Goal: Contribute content

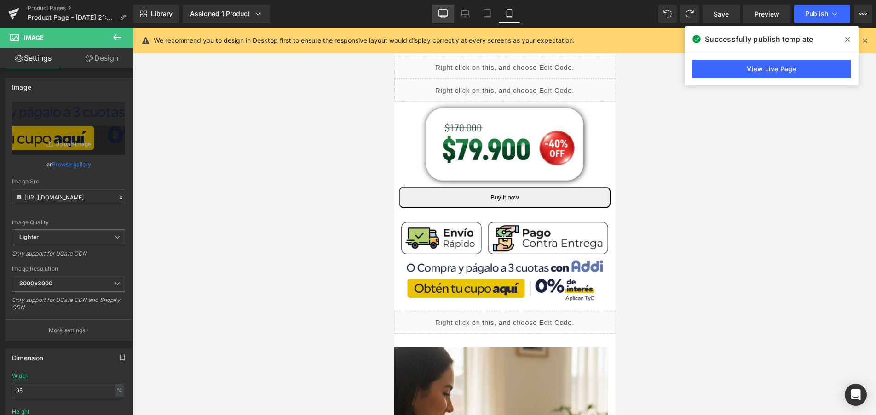
scroll to position [368, 0]
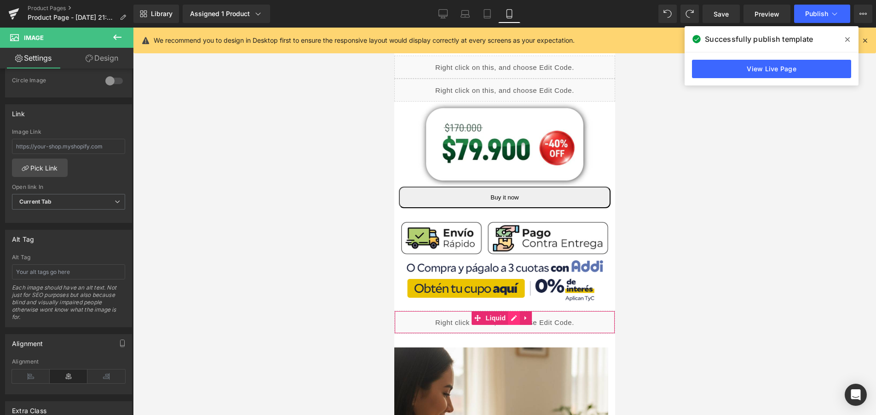
click at [511, 311] on div "Liquid" at bounding box center [504, 322] width 221 height 23
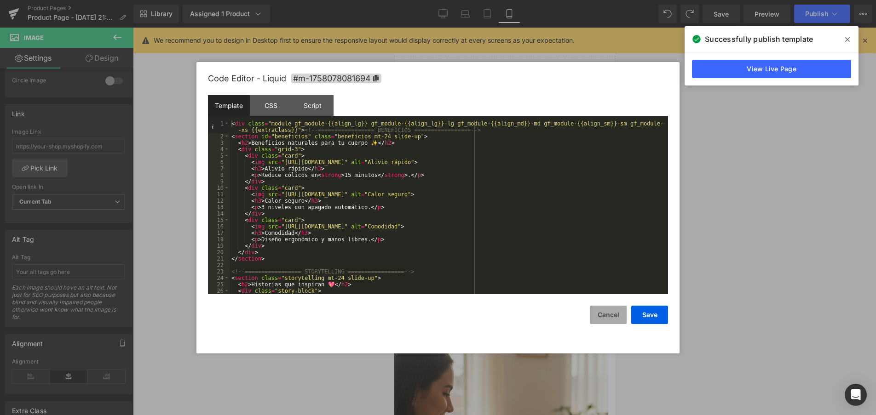
drag, startPoint x: 613, startPoint y: 322, endPoint x: 190, endPoint y: 278, distance: 425.0
click at [613, 322] on button "Cancel" at bounding box center [608, 315] width 37 height 18
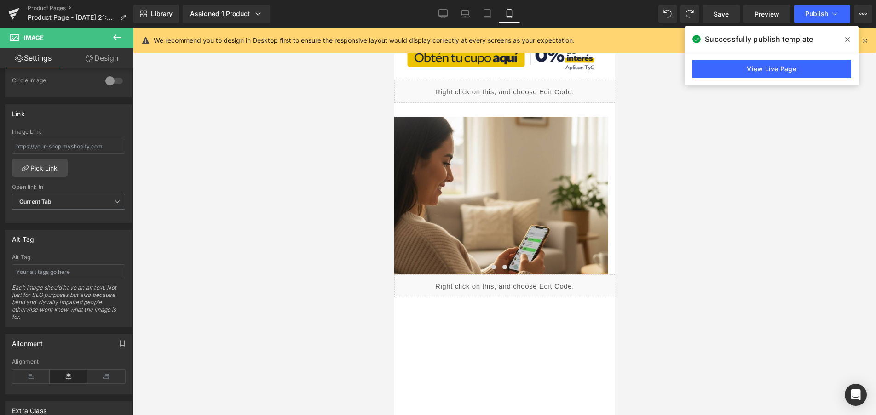
scroll to position [460, 0]
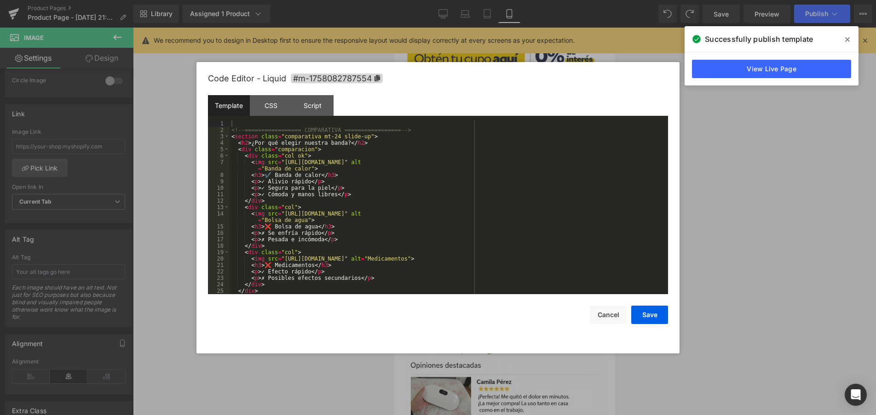
click at [511, 275] on div "Liquid" at bounding box center [504, 286] width 221 height 23
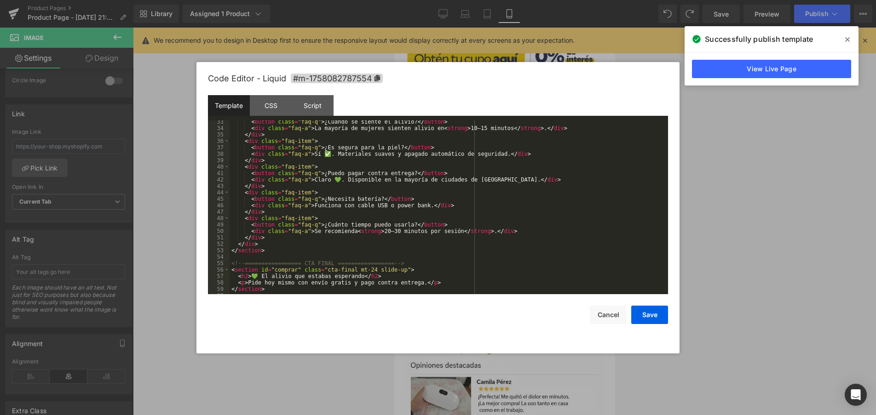
scroll to position [225, 0]
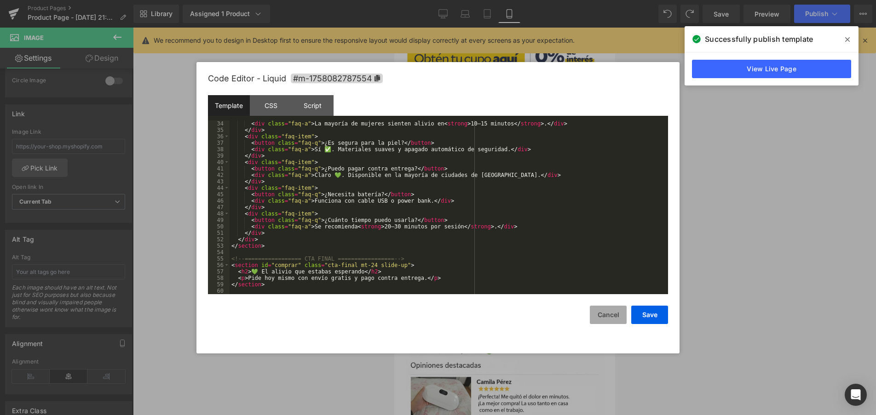
click at [597, 312] on button "Cancel" at bounding box center [608, 315] width 37 height 18
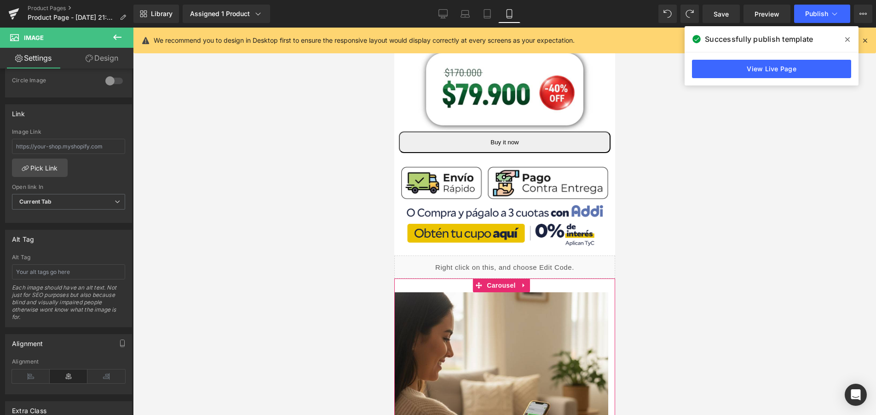
scroll to position [230, 0]
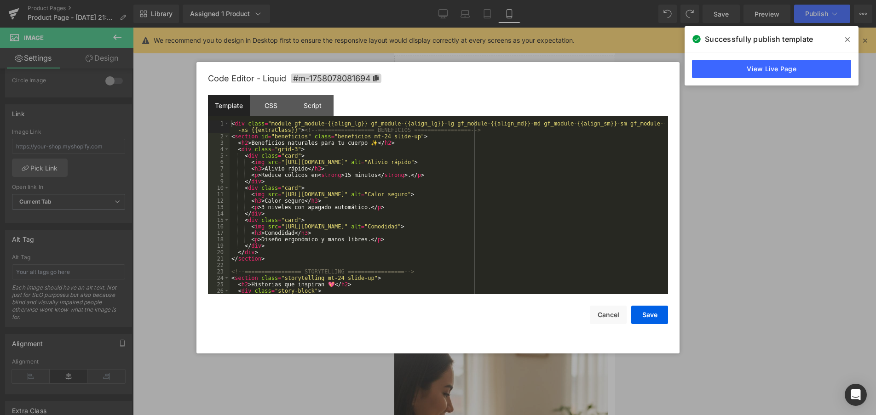
click at [515, 311] on div "Liquid" at bounding box center [504, 322] width 221 height 23
click at [717, 206] on div at bounding box center [438, 207] width 876 height 415
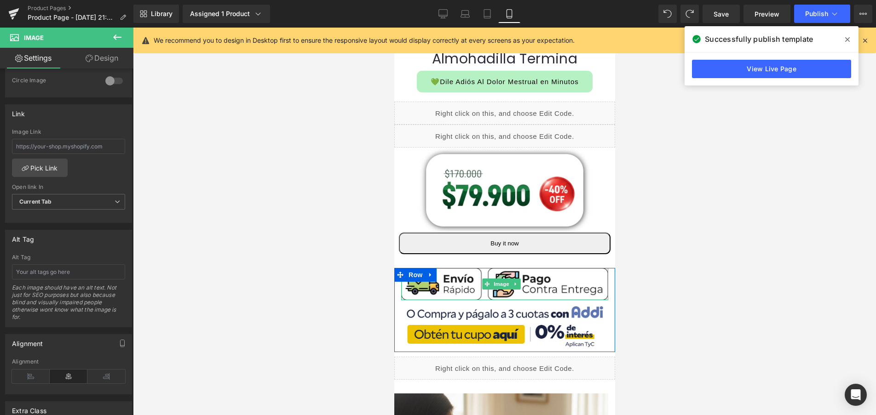
scroll to position [322, 0]
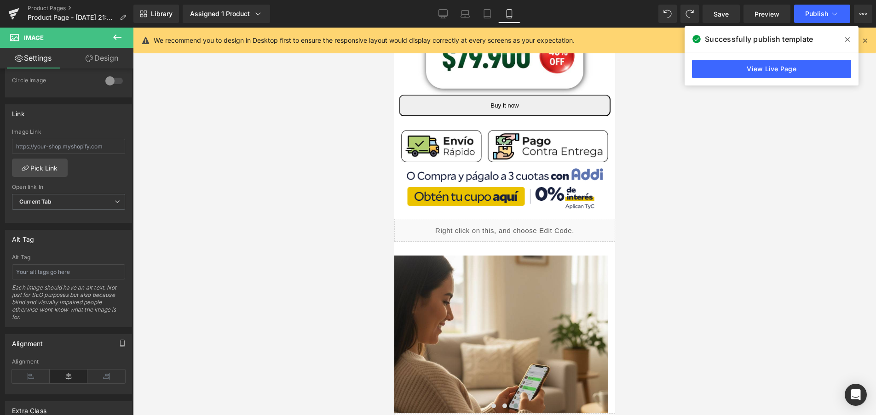
click at [119, 34] on icon at bounding box center [117, 37] width 11 height 11
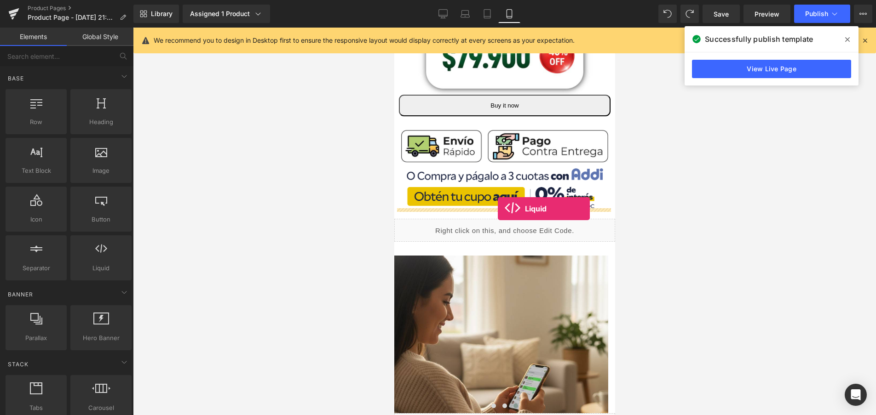
drag, startPoint x: 512, startPoint y: 284, endPoint x: 497, endPoint y: 209, distance: 76.8
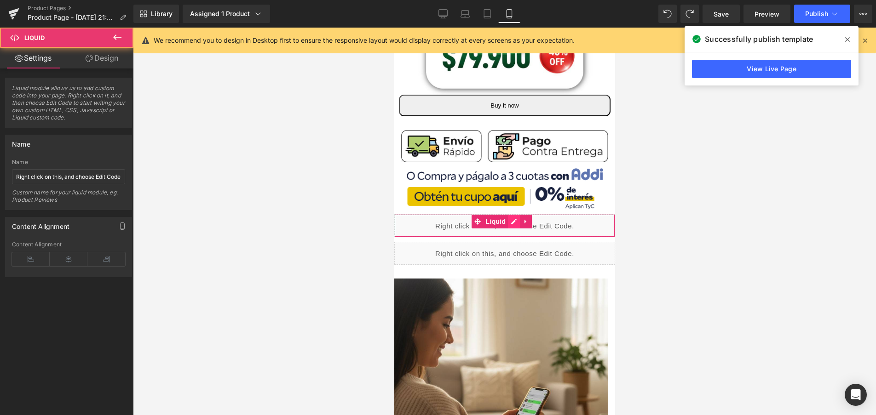
click at [512, 214] on div "Liquid" at bounding box center [504, 225] width 221 height 23
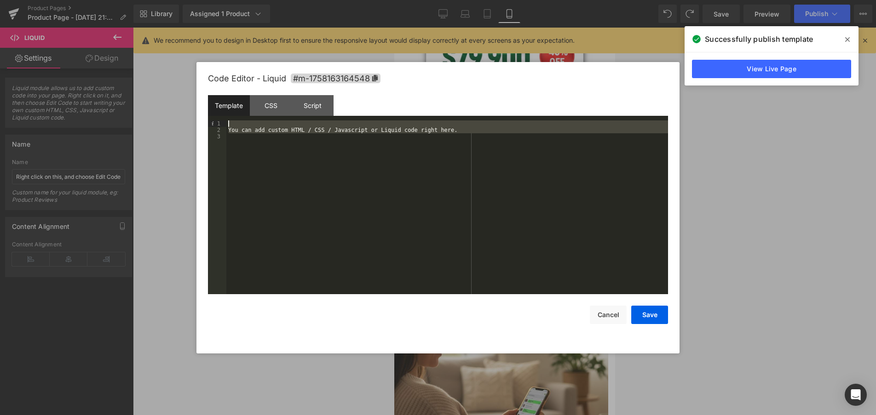
drag, startPoint x: 279, startPoint y: 181, endPoint x: 213, endPoint y: 103, distance: 101.8
click at [213, 103] on div "Template CSS Script Data 1 2 3 You can add custom HTML / CSS / Javascript or Li…" at bounding box center [438, 194] width 460 height 199
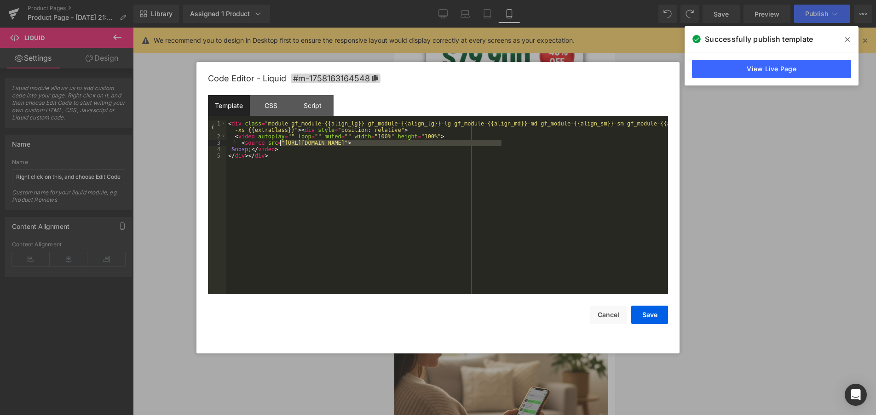
drag, startPoint x: 500, startPoint y: 141, endPoint x: 279, endPoint y: 140, distance: 221.2
click at [279, 140] on div "< div class = "module gf_module-{{align_lg}} gf_module-{{align_lg}}-lg gf_modul…" at bounding box center [447, 216] width 442 height 193
click at [645, 314] on button "Save" at bounding box center [649, 315] width 37 height 18
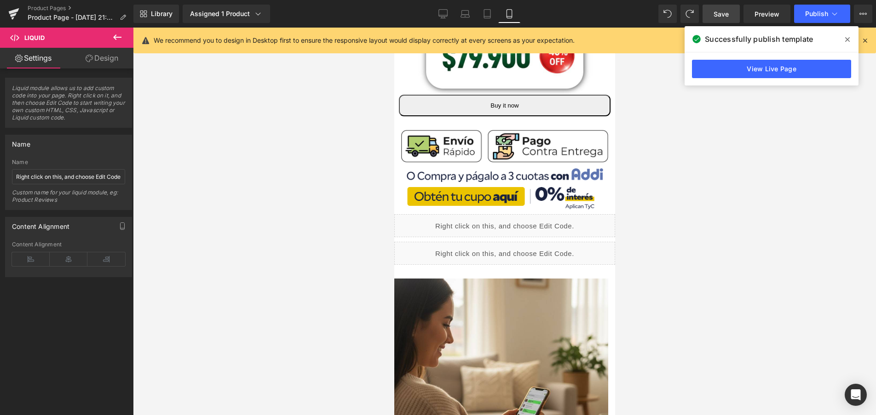
click at [731, 18] on link "Save" at bounding box center [720, 14] width 37 height 18
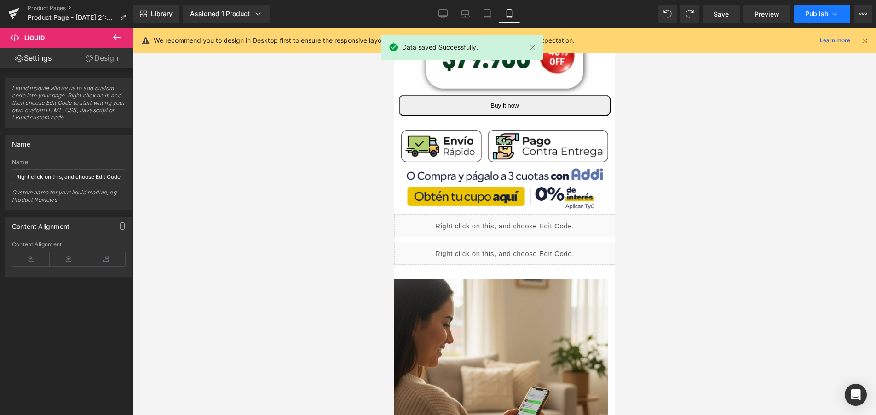
click at [823, 20] on button "Publish" at bounding box center [822, 14] width 56 height 18
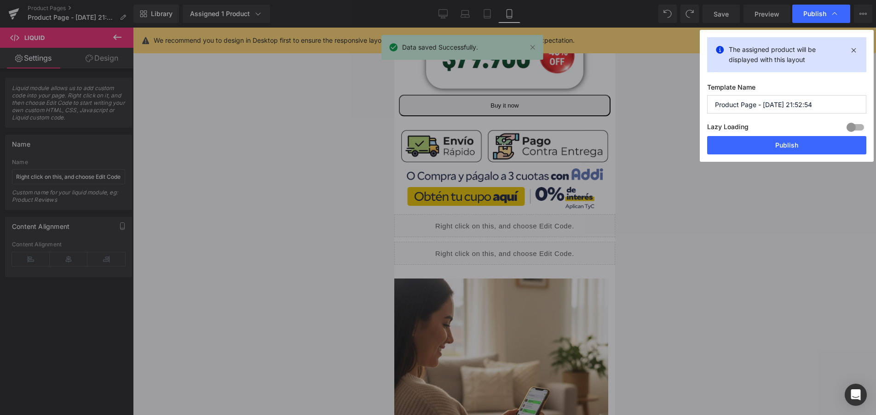
drag, startPoint x: 799, startPoint y: 146, endPoint x: 779, endPoint y: 119, distance: 33.6
click at [799, 146] on button "Publish" at bounding box center [786, 145] width 159 height 18
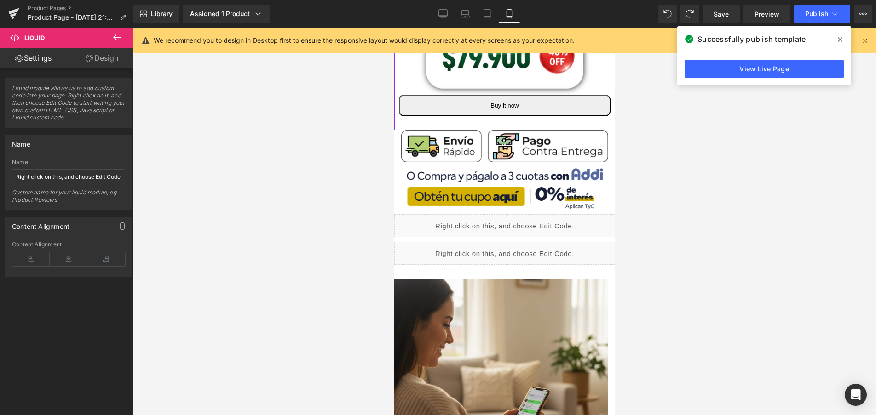
scroll to position [276, 0]
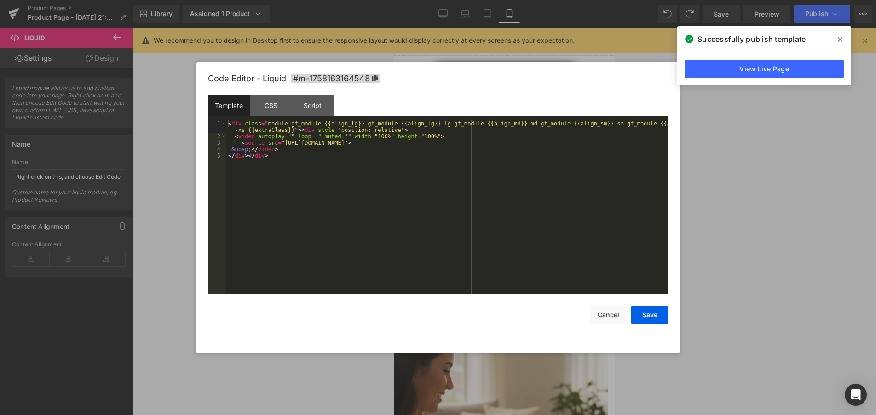
click at [510, 264] on div "Liquid" at bounding box center [504, 271] width 221 height 23
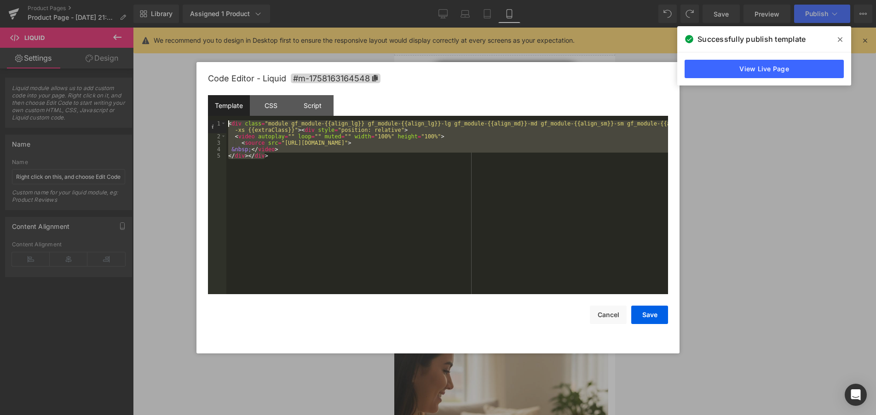
drag, startPoint x: 337, startPoint y: 192, endPoint x: 176, endPoint y: 110, distance: 180.2
click at [176, 110] on body "Liquid You are previewing how the will restyle your page. You can not edit Elem…" at bounding box center [438, 207] width 876 height 415
click at [614, 315] on button "Cancel" at bounding box center [608, 315] width 37 height 18
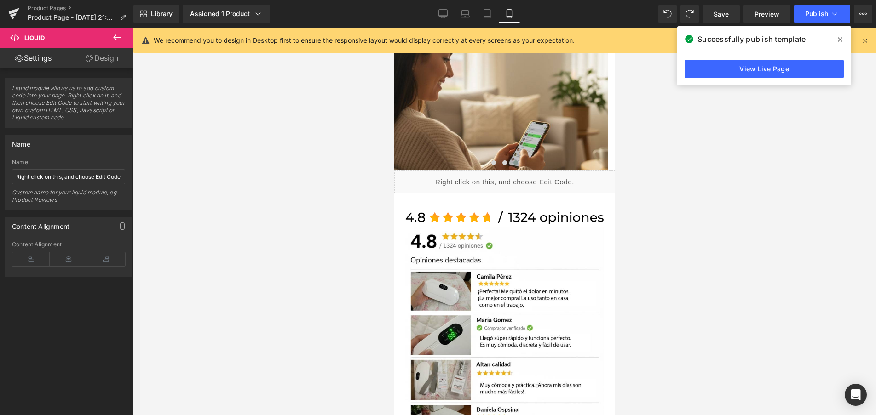
scroll to position [404, 0]
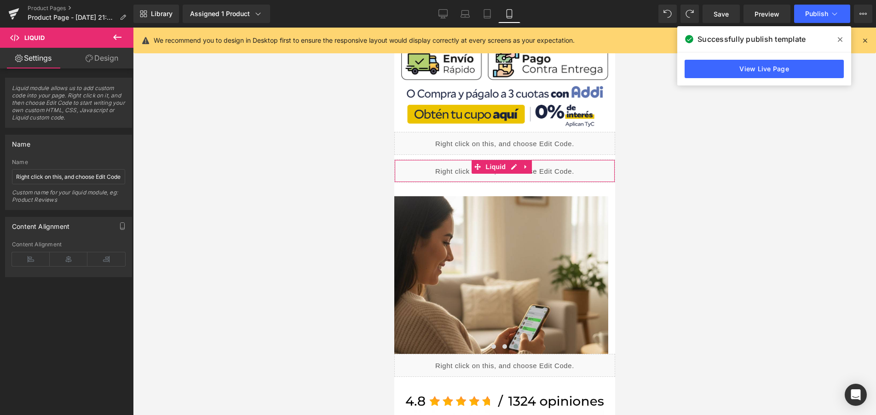
click at [513, 160] on div "Liquid" at bounding box center [504, 171] width 221 height 23
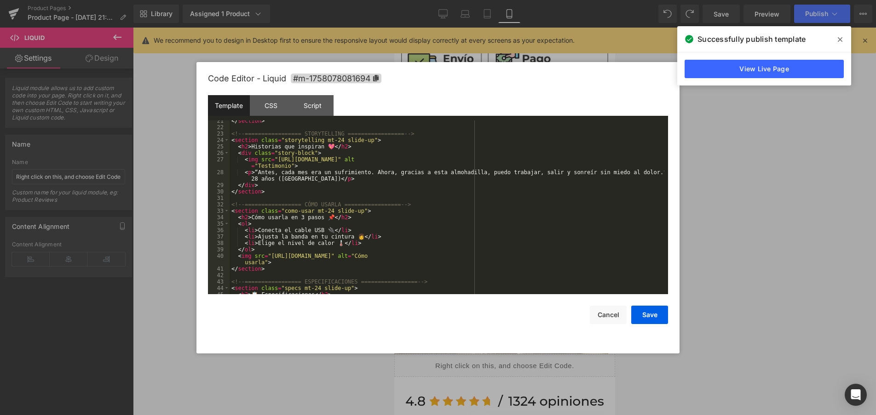
scroll to position [138, 0]
click at [306, 165] on div "</ section > <!-- ================= STORYTELLING ================= --> < sectio…" at bounding box center [447, 211] width 435 height 187
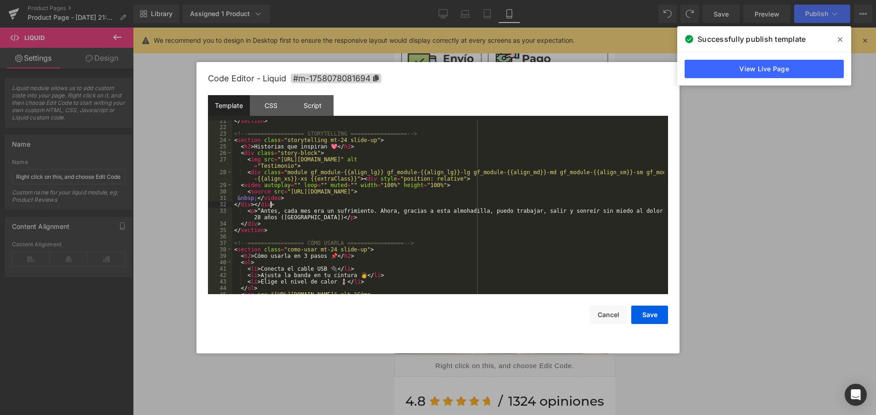
scroll to position [110, 0]
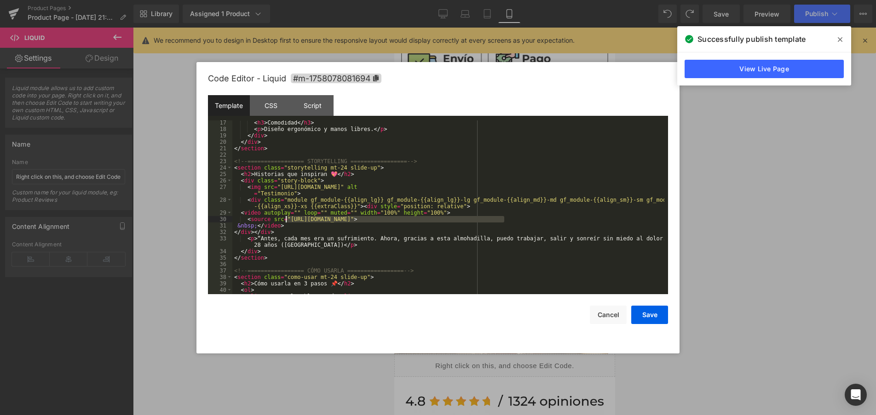
drag, startPoint x: 503, startPoint y: 220, endPoint x: 284, endPoint y: 222, distance: 218.5
click at [284, 222] on div "< h3 > Comodidad </ h3 > < p > Diseño ergonómico y manos libres. </ p > </ div …" at bounding box center [448, 213] width 432 height 187
drag, startPoint x: 507, startPoint y: 220, endPoint x: 285, endPoint y: 219, distance: 221.7
click at [285, 219] on div "< h3 > Comodidad </ h3 > < p > Diseño ergonómico y manos libres. </ p > </ div …" at bounding box center [448, 213] width 432 height 187
click at [659, 313] on button "Save" at bounding box center [649, 315] width 37 height 18
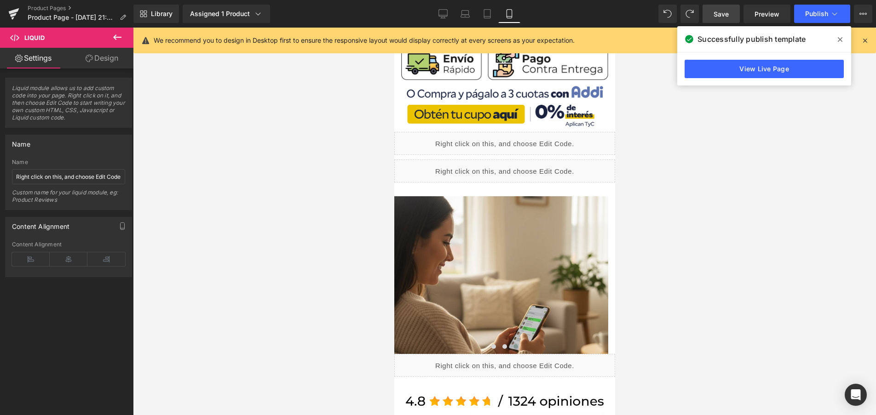
click at [714, 7] on link "Save" at bounding box center [720, 14] width 37 height 18
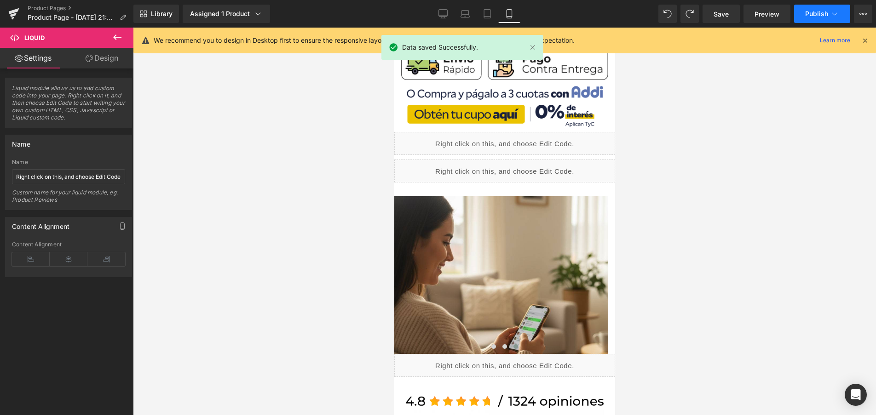
click at [819, 14] on span "Publish" at bounding box center [816, 13] width 23 height 7
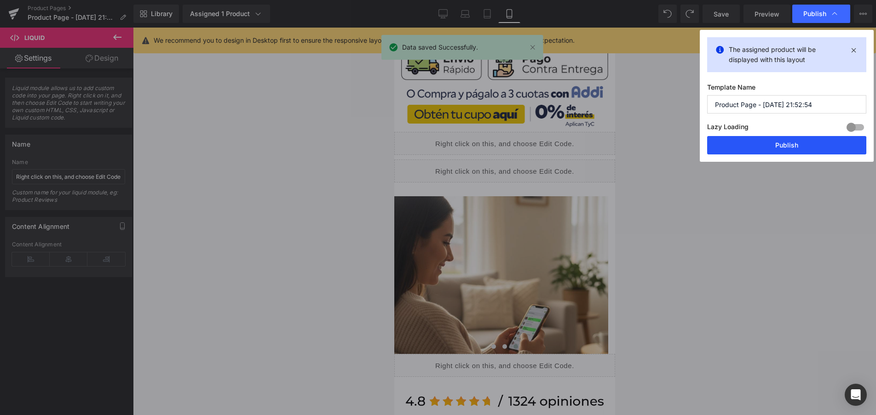
click at [806, 145] on button "Publish" at bounding box center [786, 145] width 159 height 18
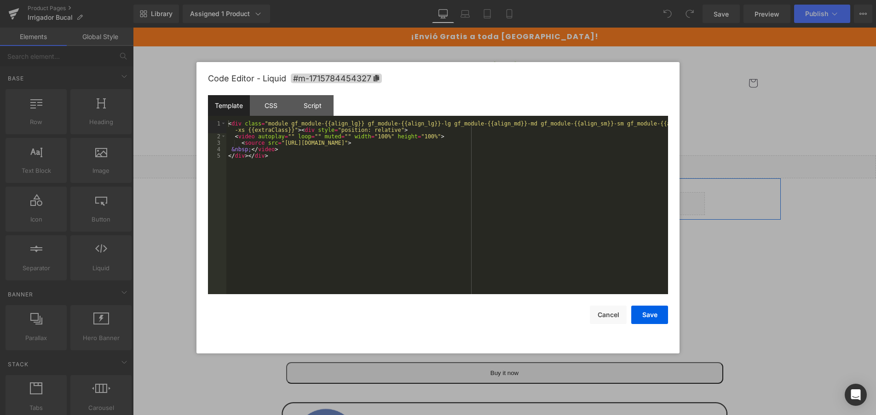
click at [511, 201] on div "Liquid" at bounding box center [504, 203] width 400 height 23
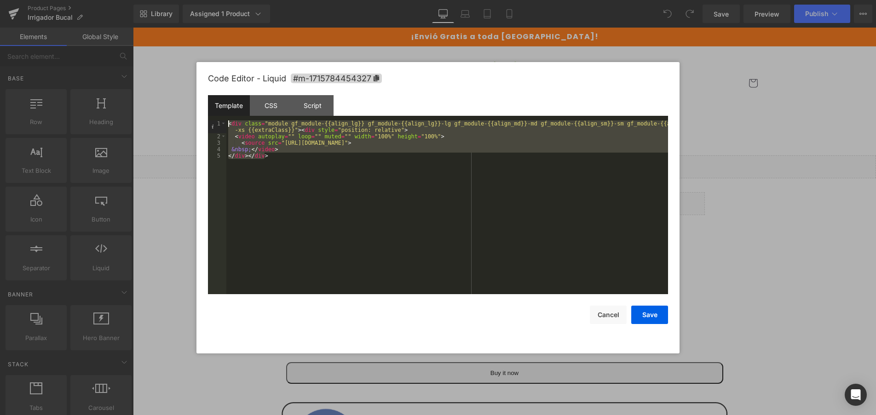
drag, startPoint x: 339, startPoint y: 186, endPoint x: 154, endPoint y: 85, distance: 210.5
click at [154, 85] on body "You are previewing how the will restyle your page. You can not edit Elements in…" at bounding box center [438, 207] width 876 height 415
click at [648, 319] on button "Save" at bounding box center [649, 315] width 37 height 18
